Goal: Task Accomplishment & Management: Use online tool/utility

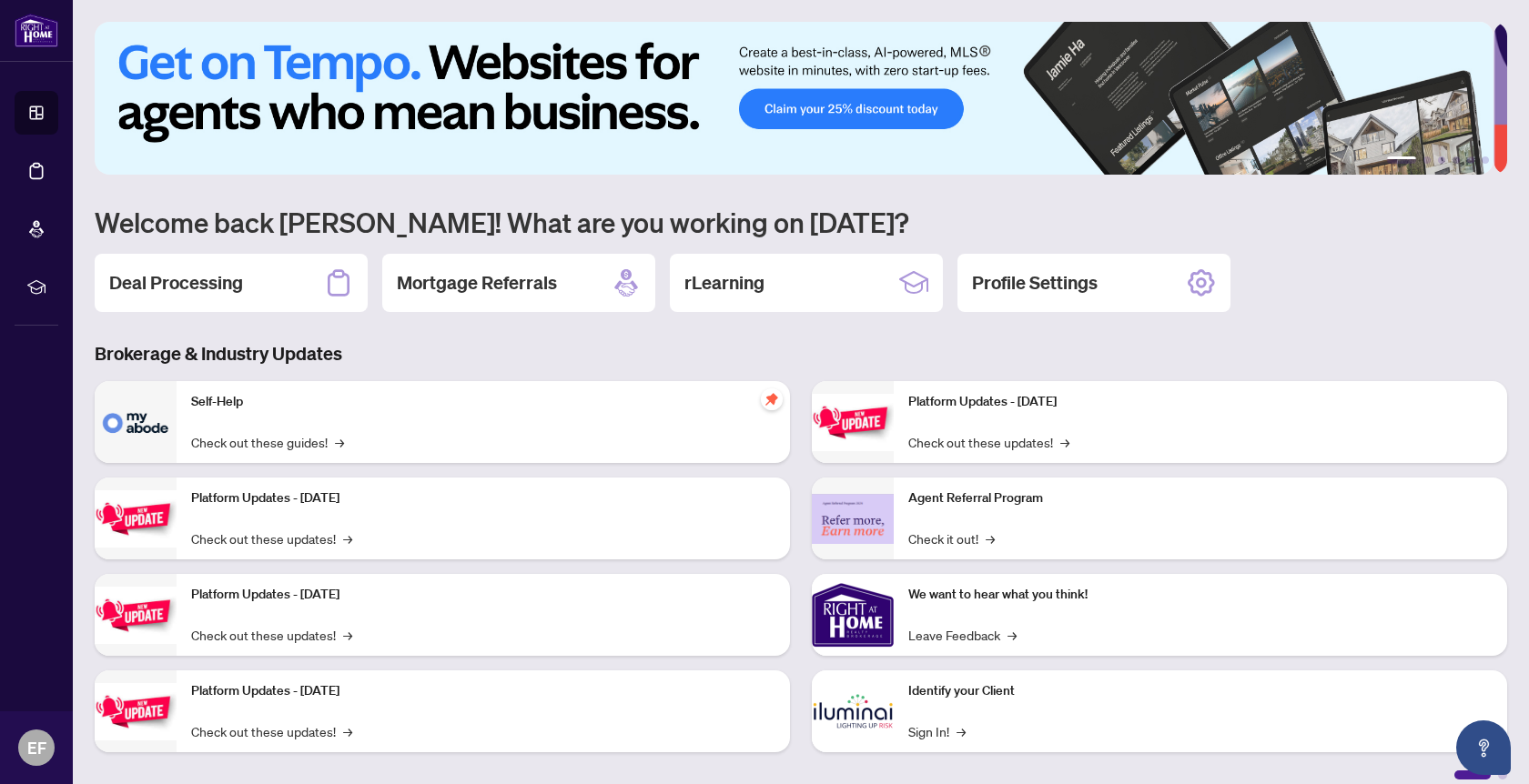
scroll to position [16, 0]
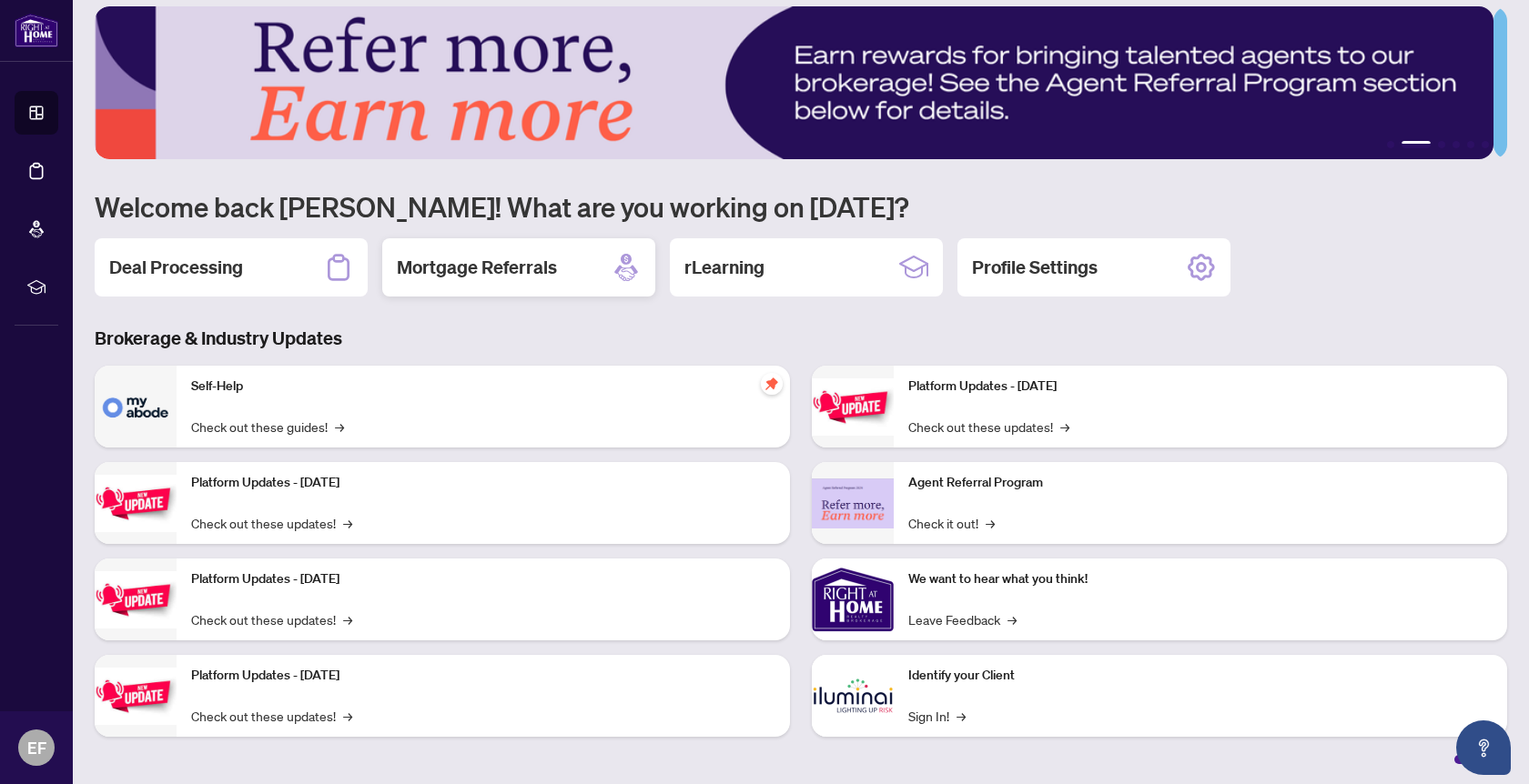
click at [469, 268] on h2 "Mortgage Referrals" at bounding box center [477, 268] width 160 height 26
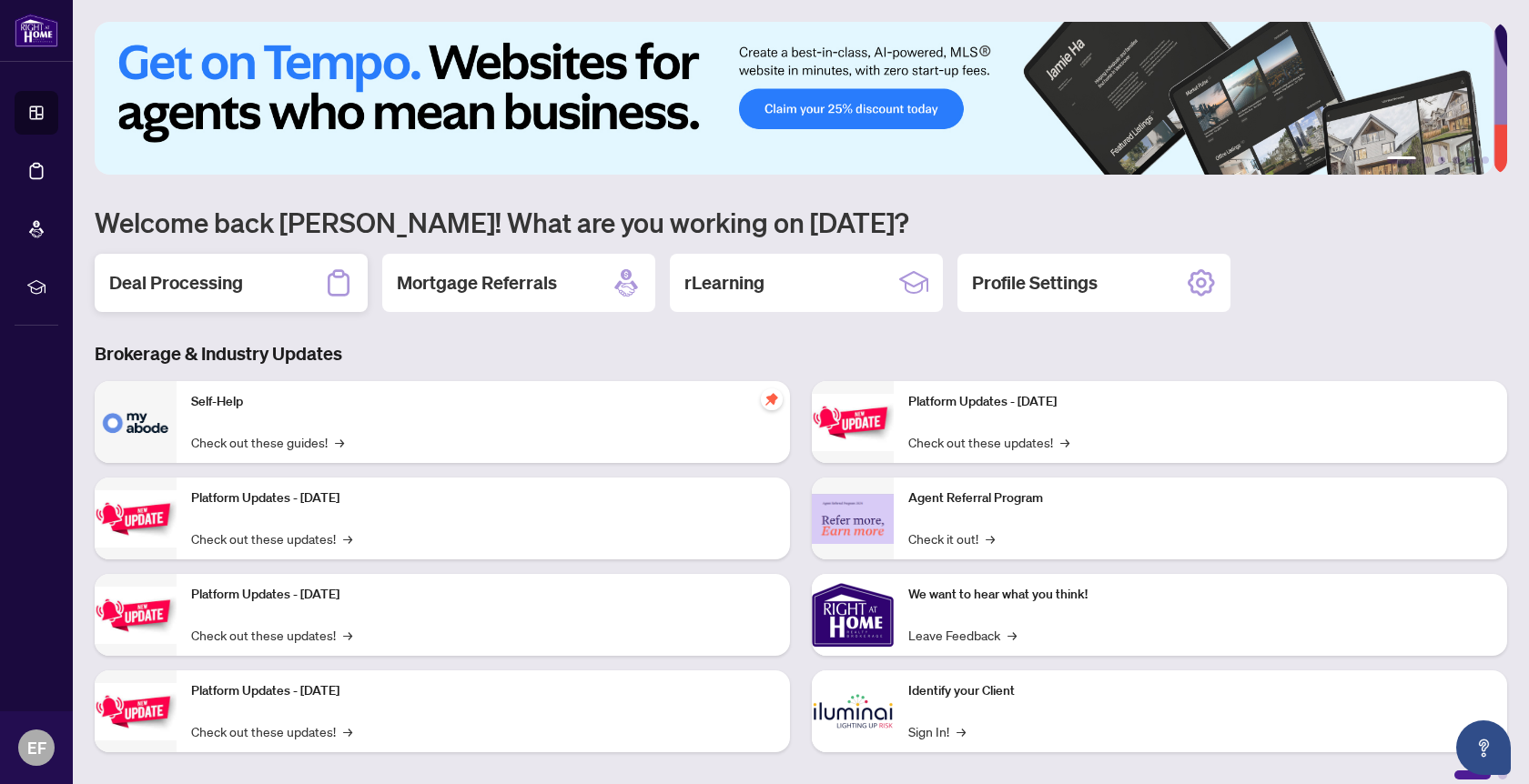
click at [223, 281] on h2 "Deal Processing" at bounding box center [176, 283] width 133 height 26
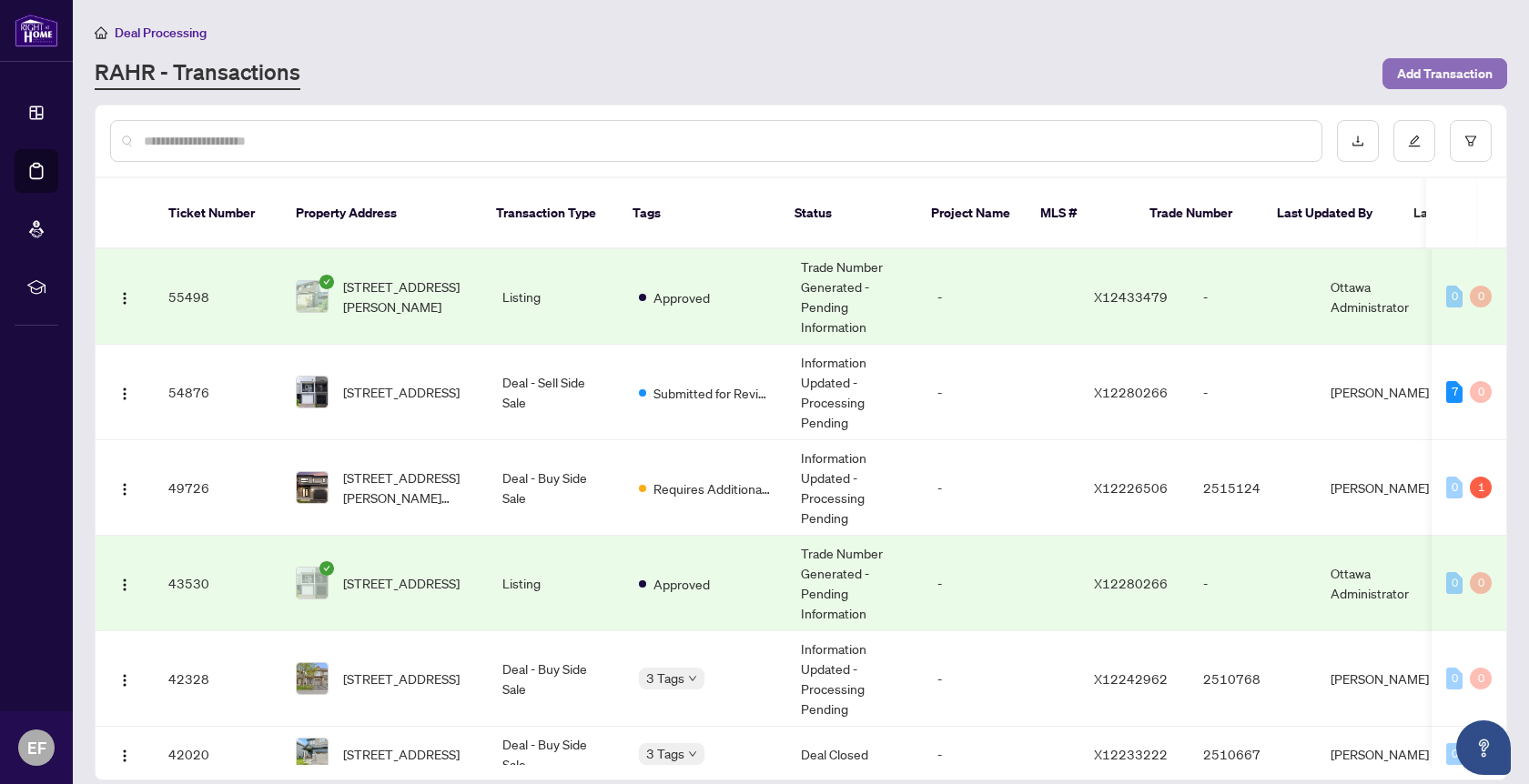
click at [1425, 69] on span "Add Transaction" at bounding box center [1445, 73] width 95 height 29
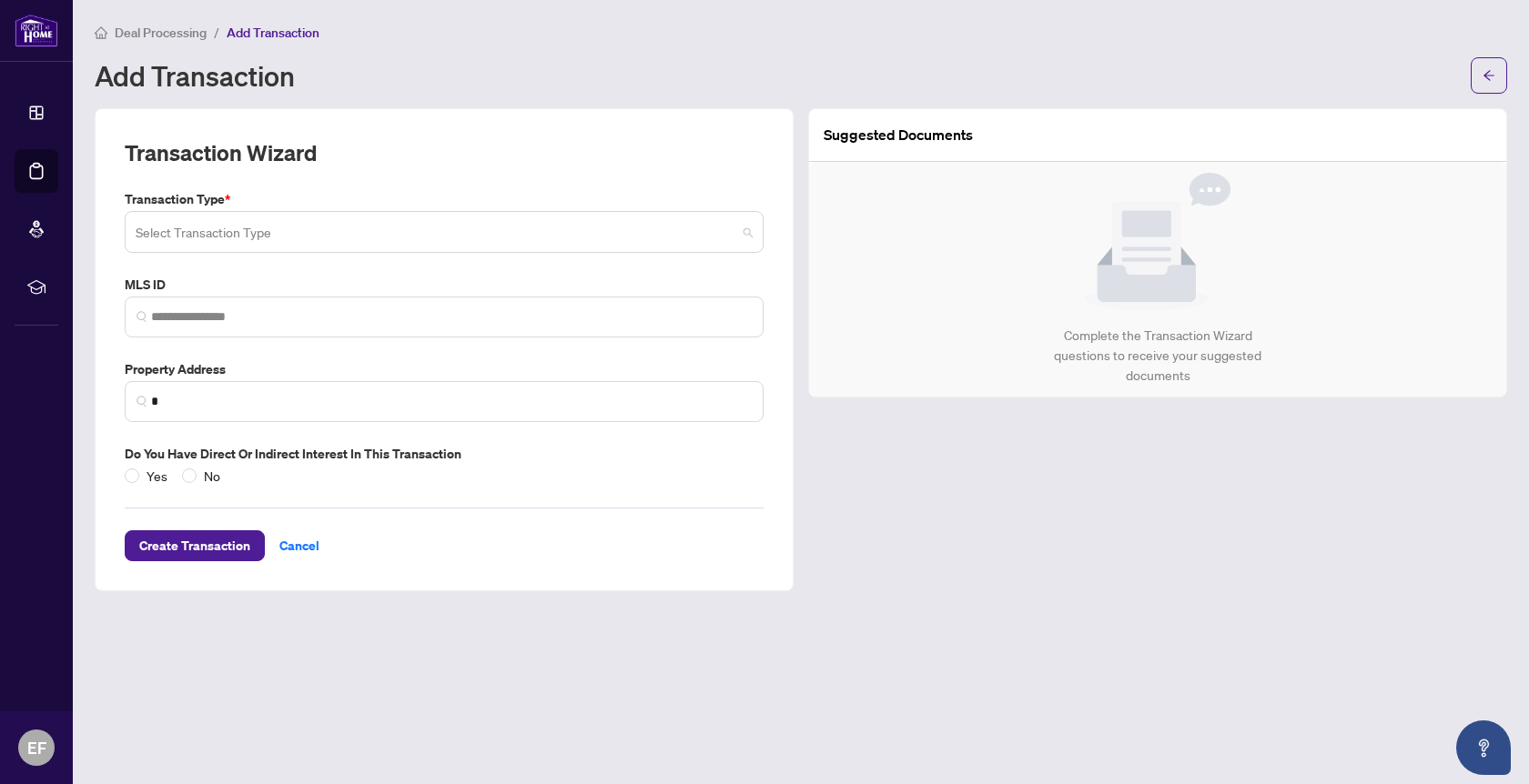
click at [750, 232] on span at bounding box center [444, 231] width 617 height 34
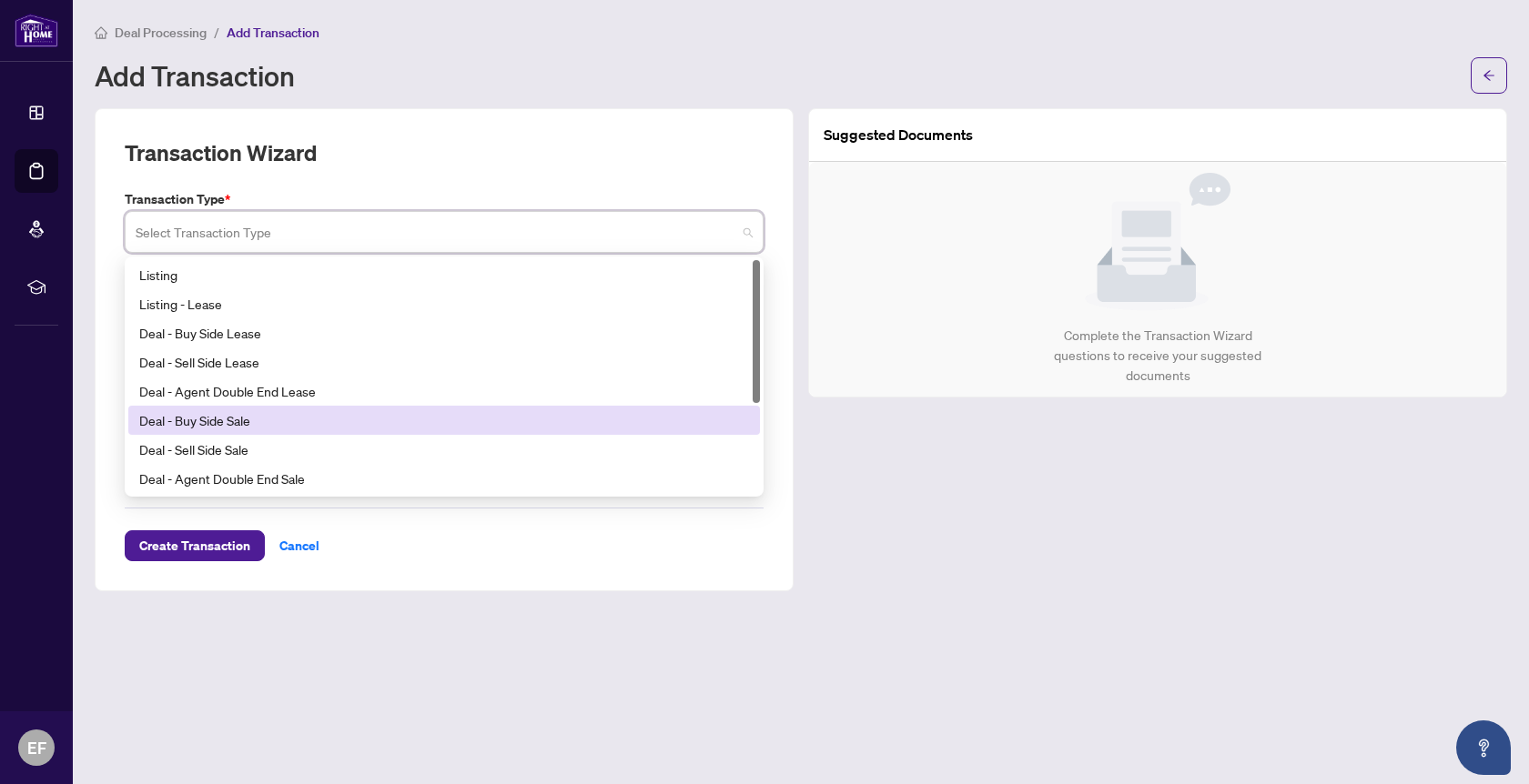
click at [205, 425] on div "Deal - Buy Side Sale" at bounding box center [444, 420] width 610 height 20
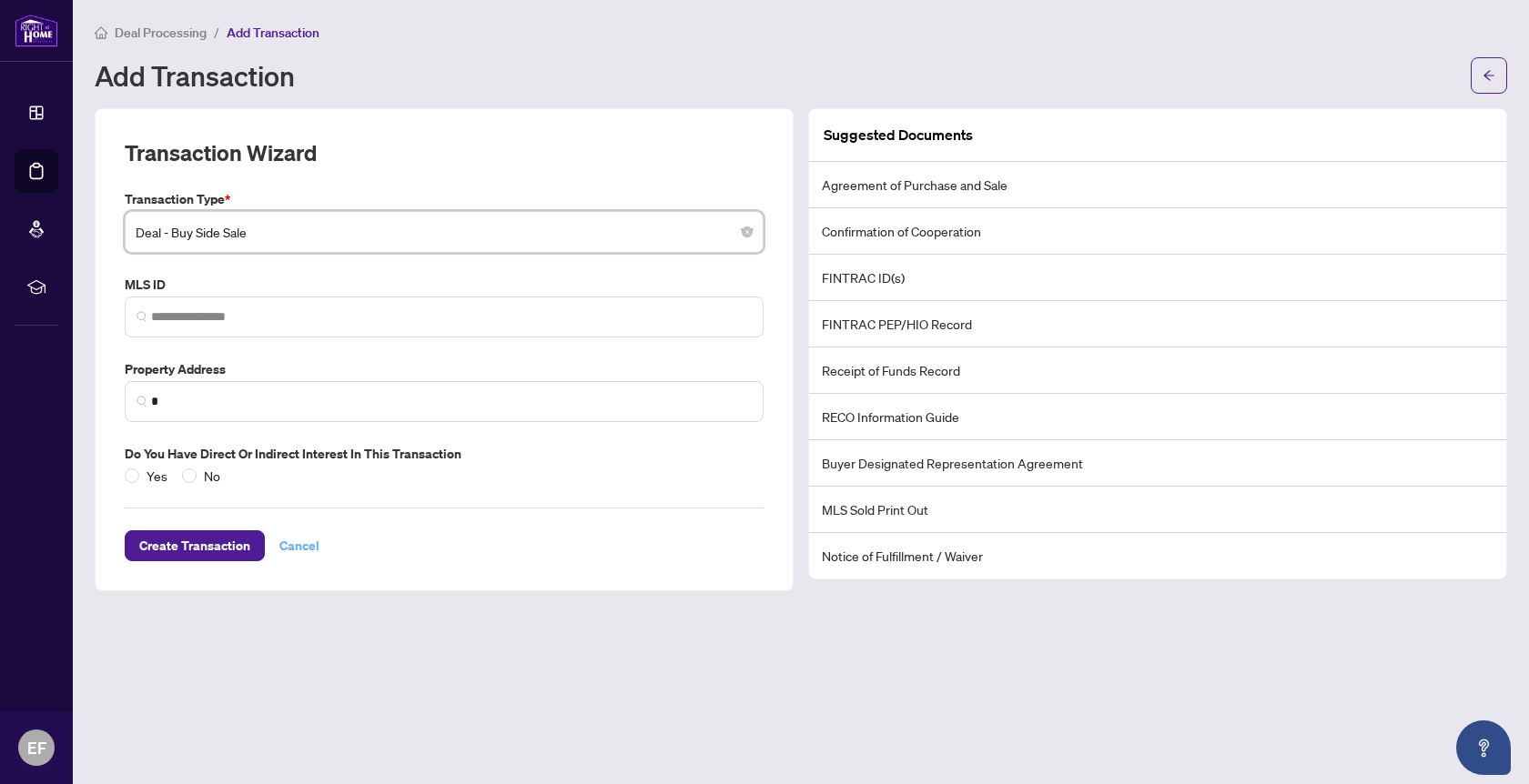
click at [296, 542] on span "Cancel" at bounding box center [299, 545] width 40 height 29
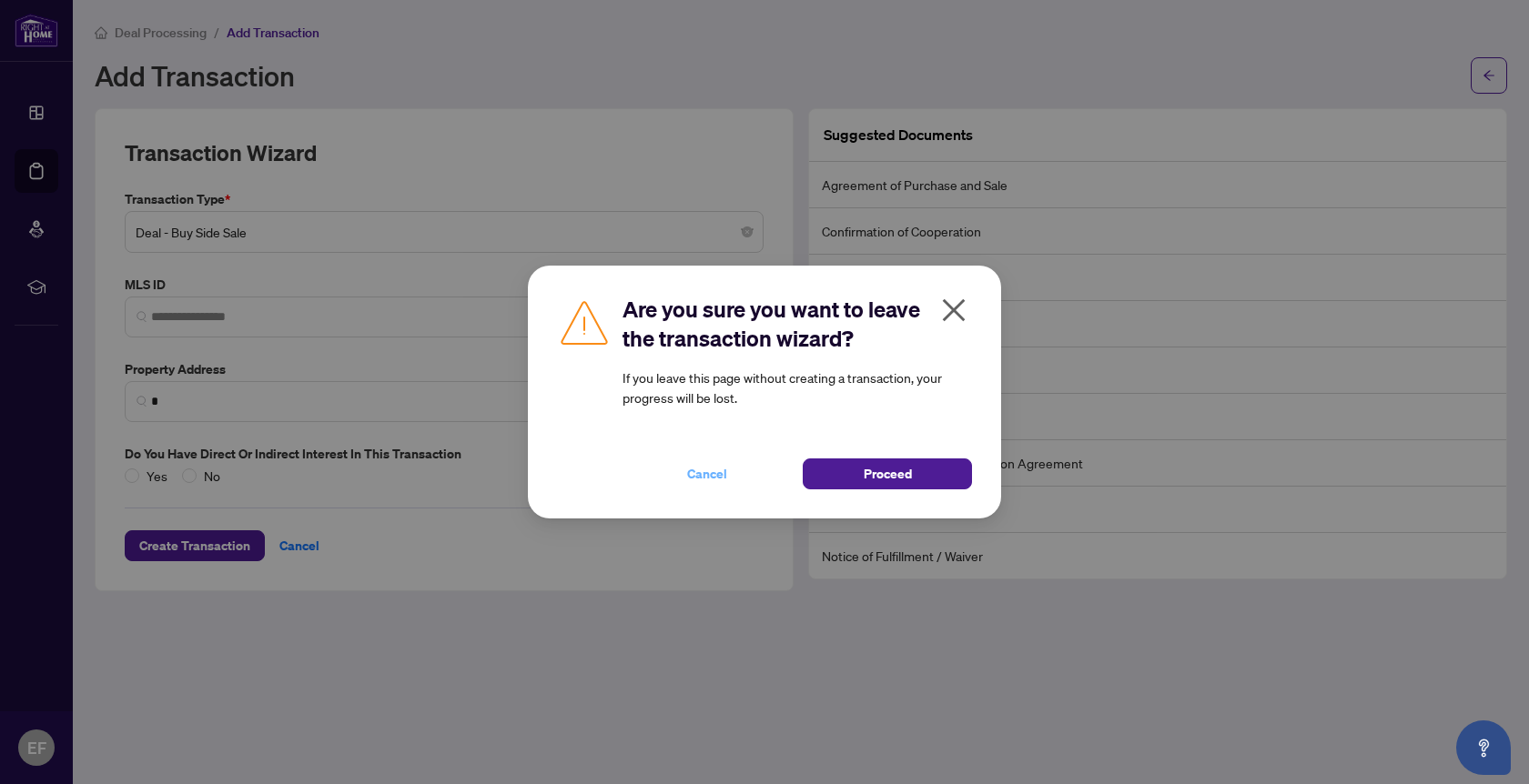
click at [705, 475] on span "Cancel" at bounding box center [707, 473] width 40 height 29
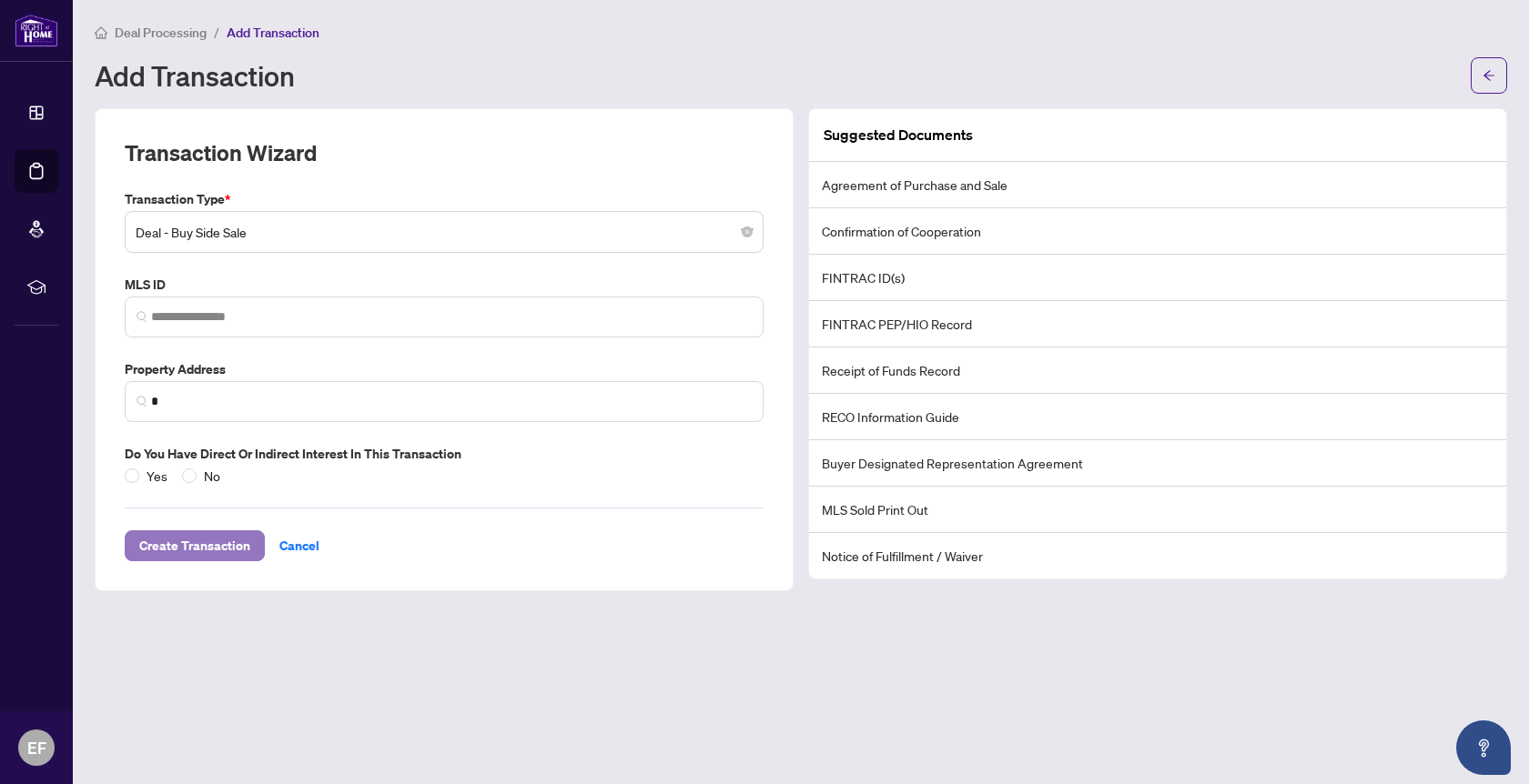
click at [224, 543] on span "Create Transaction" at bounding box center [194, 545] width 111 height 29
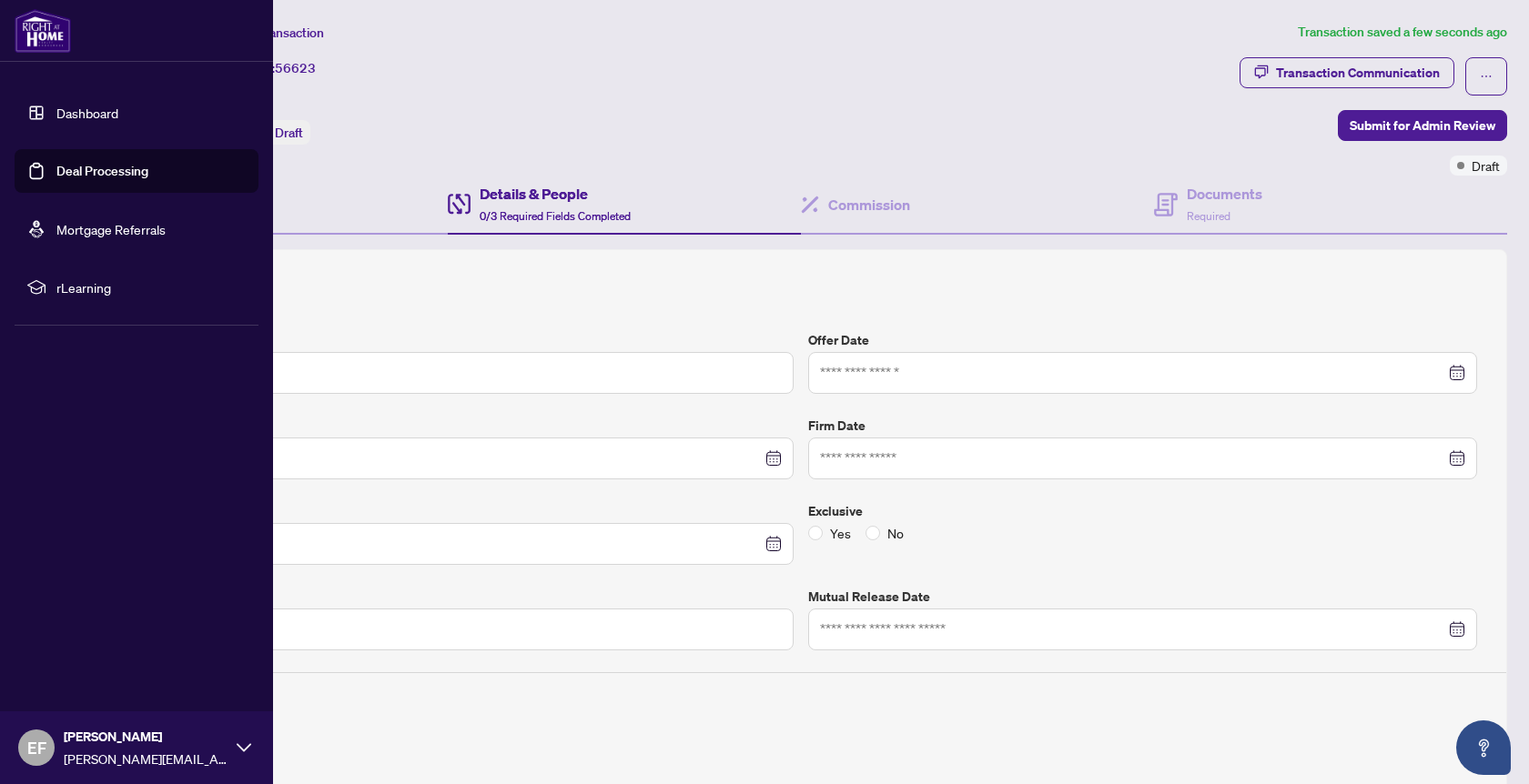
click at [56, 168] on link "Deal Processing" at bounding box center [102, 171] width 92 height 17
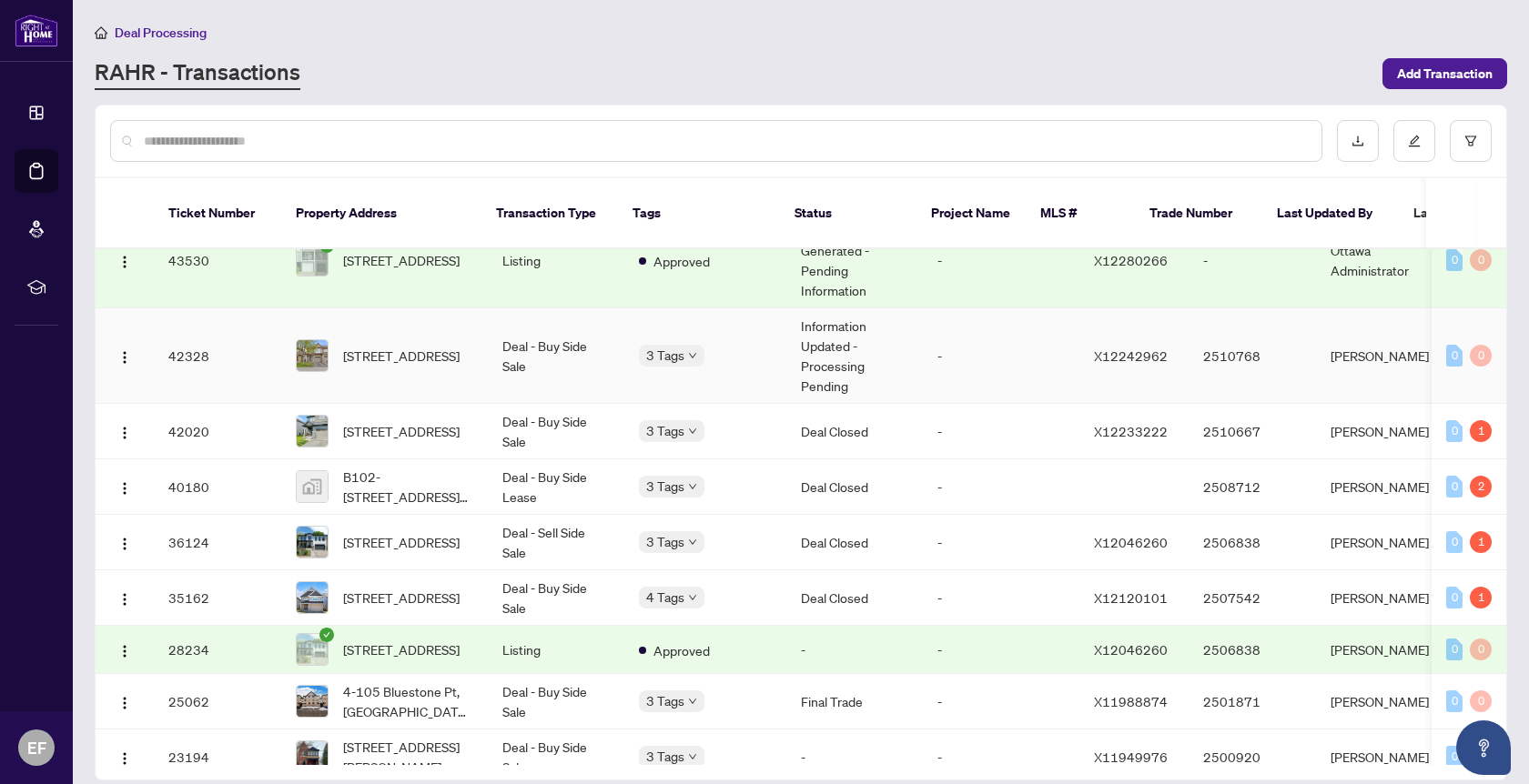
scroll to position [522, 0]
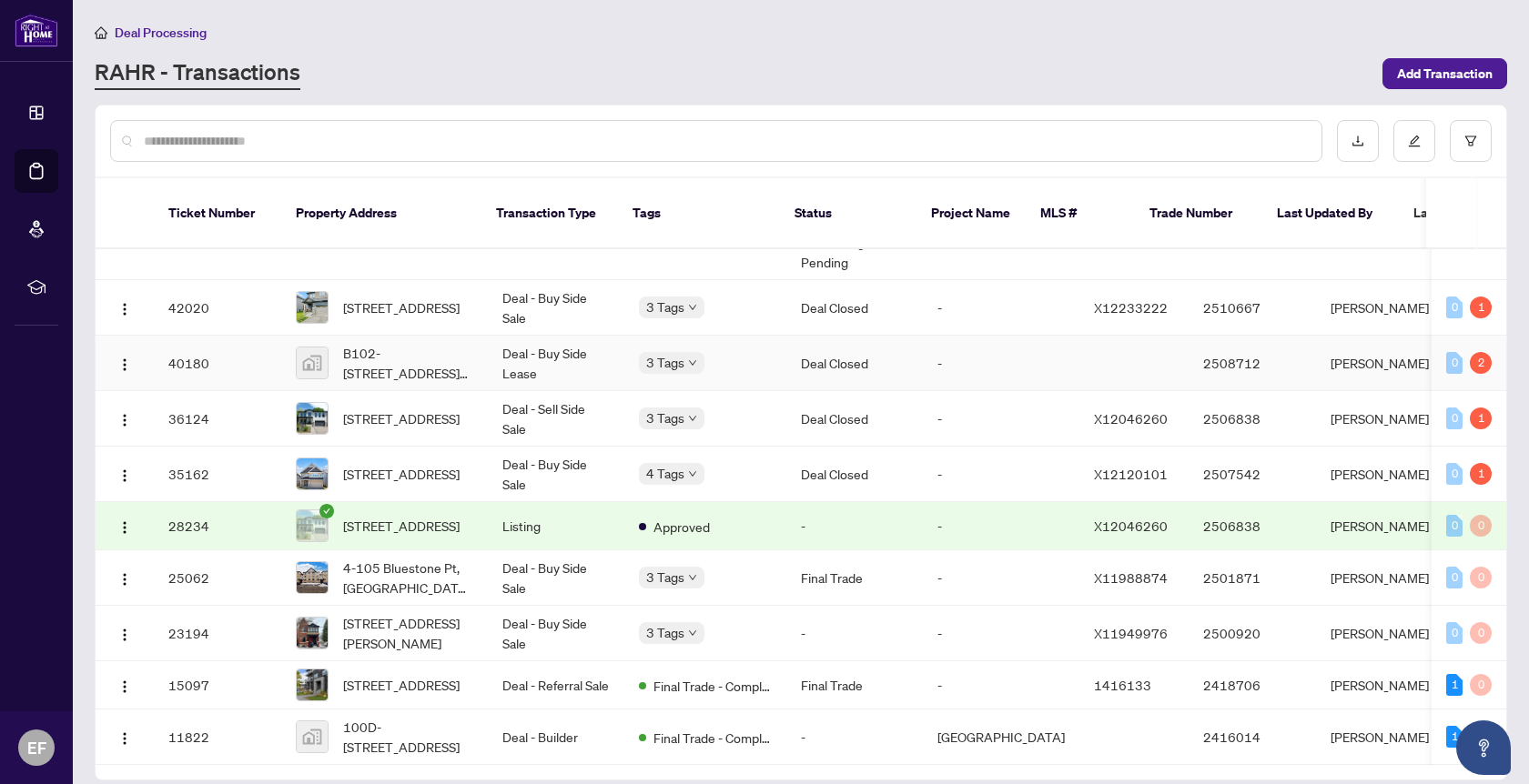
click at [901, 336] on td "Deal Closed" at bounding box center [854, 364] width 136 height 56
